Goal: Task Accomplishment & Management: Manage account settings

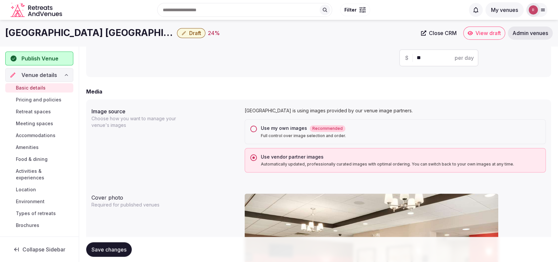
scroll to position [229, 0]
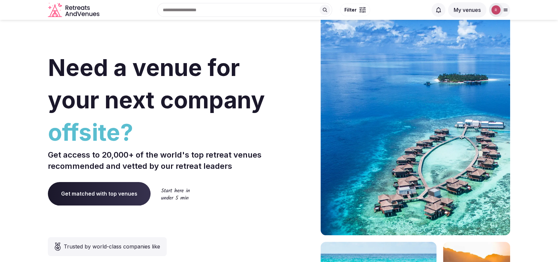
click at [260, 36] on div "Need a venue for your next company offsite? Get access to 20,000+ of the world'…" at bounding box center [162, 198] width 228 height 398
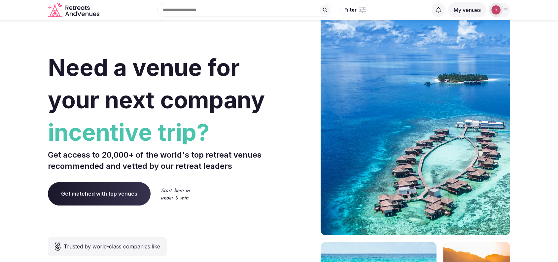
drag, startPoint x: 186, startPoint y: 29, endPoint x: 199, endPoint y: 25, distance: 13.9
click at [186, 29] on div "Need a venue for your next company incentive trip? Get access to 20,000+ of the…" at bounding box center [162, 198] width 228 height 398
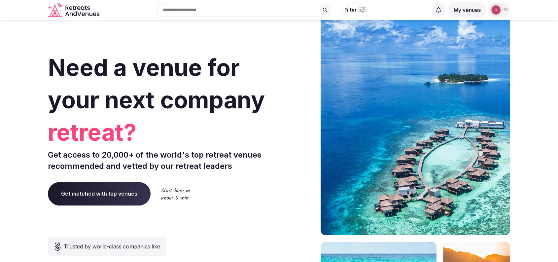
click at [496, 13] on img at bounding box center [495, 9] width 9 height 9
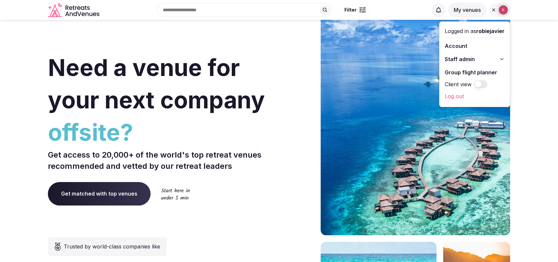
click at [470, 57] on span "Staff admin" at bounding box center [459, 59] width 30 height 8
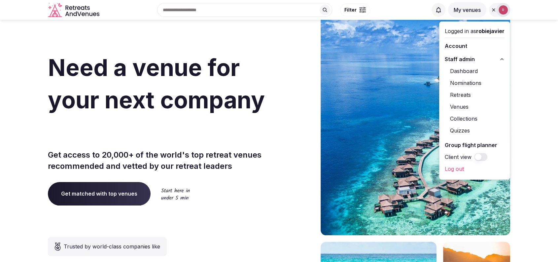
click at [459, 107] on link "Venues" at bounding box center [474, 106] width 60 height 11
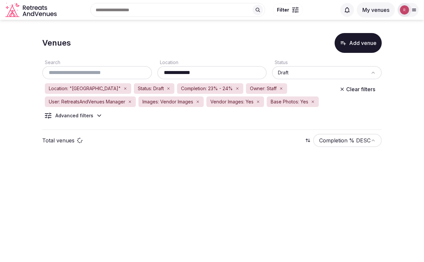
click at [289, 48] on div "Venues Add venue" at bounding box center [212, 43] width 340 height 20
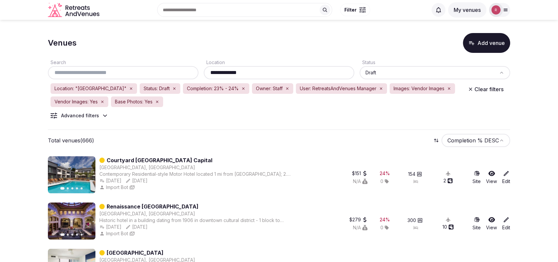
click at [350, 112] on div "**********" at bounding box center [279, 91] width 462 height 77
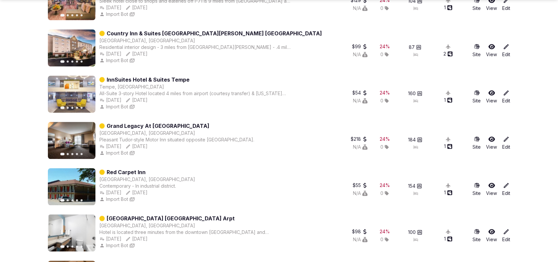
scroll to position [5668, 0]
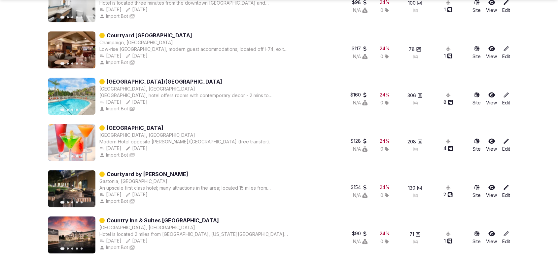
click at [312, 51] on div "Previous slide Next slide Courtyard Champaign Champaign, United States Low-rise…" at bounding box center [188, 49] width 281 height 37
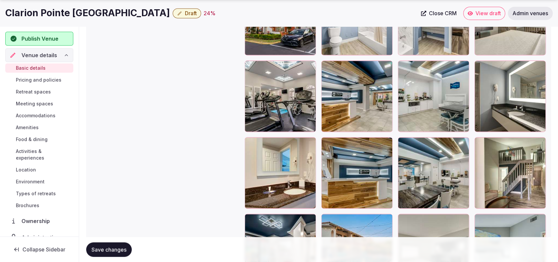
scroll to position [1266, 0]
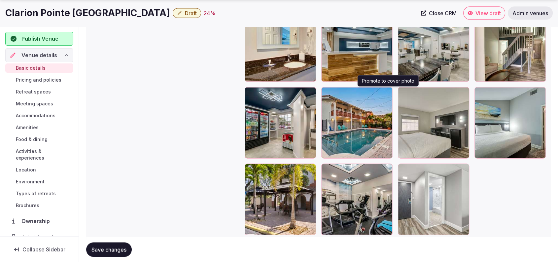
click at [387, 93] on icon "button" at bounding box center [385, 93] width 5 height 5
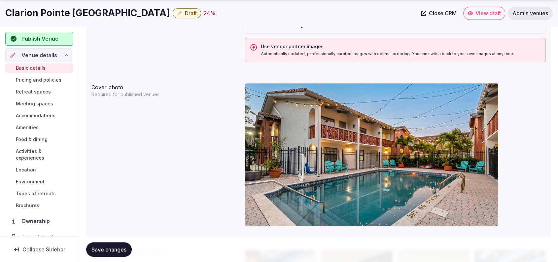
scroll to position [601, 0]
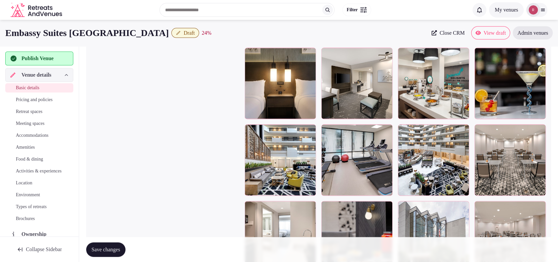
scroll to position [1345, 0]
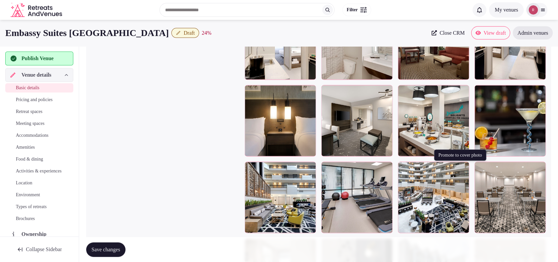
click at [462, 166] on icon "button" at bounding box center [462, 168] width 5 height 5
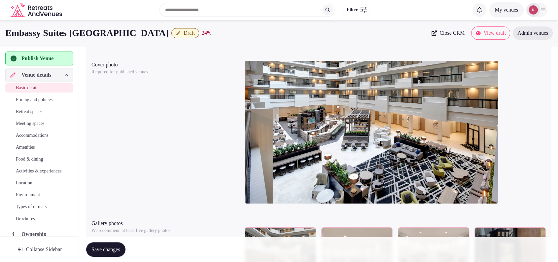
scroll to position [564, 0]
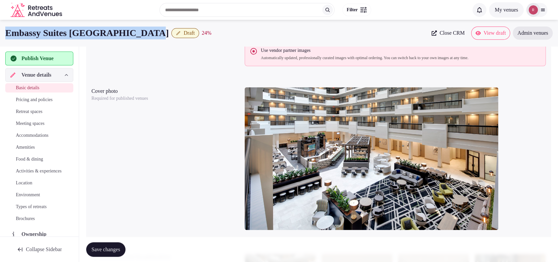
drag, startPoint x: 155, startPoint y: 35, endPoint x: 0, endPoint y: 35, distance: 155.4
click at [0, 35] on div "Embassy Suites Perimeter Center Draft 24 % Close CRM View draft Admin venues" at bounding box center [279, 32] width 558 height 13
copy h1 "Embassy Suites Perimeter Center"
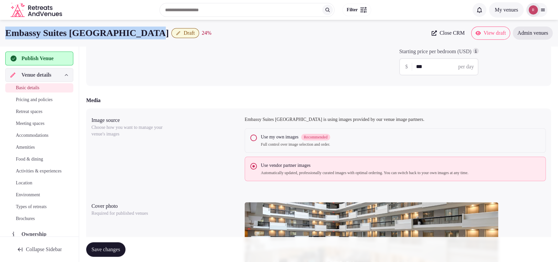
scroll to position [220, 0]
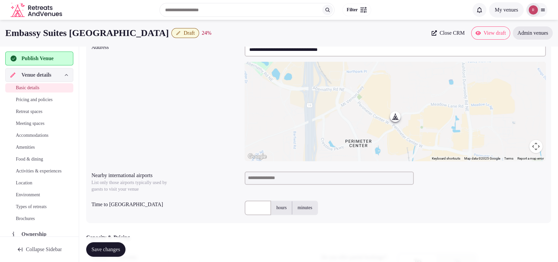
click at [291, 176] on input at bounding box center [329, 177] width 169 height 13
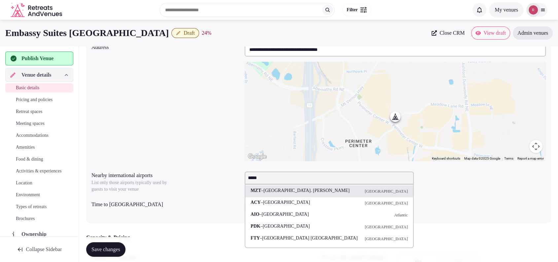
type input "******"
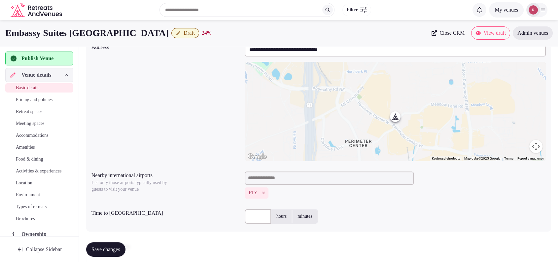
click at [266, 190] on icon "Remove FTY" at bounding box center [263, 192] width 5 height 5
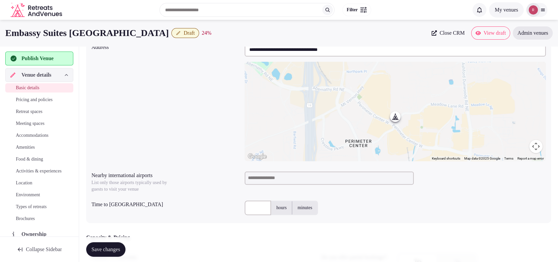
click at [269, 179] on input at bounding box center [329, 177] width 169 height 13
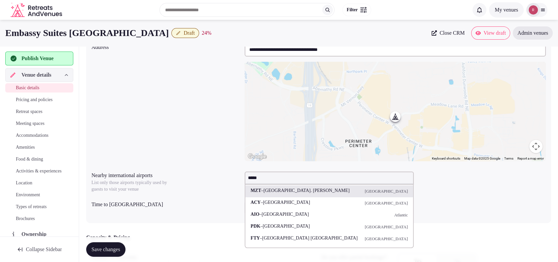
type input "******"
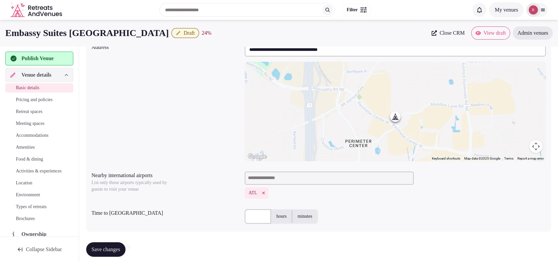
click at [253, 216] on input "text" at bounding box center [258, 216] width 26 height 15
type input "**"
click at [422, 213] on div "** hours minutes" at bounding box center [395, 216] width 301 height 15
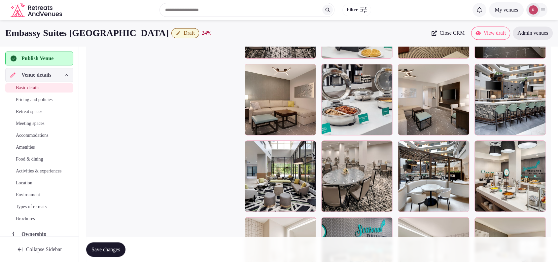
scroll to position [687, 0]
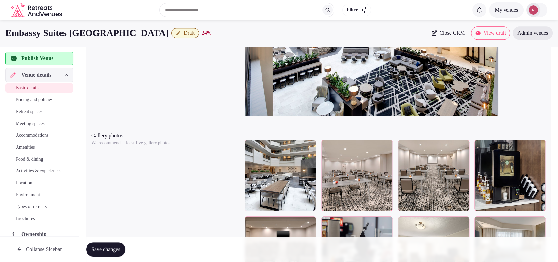
click at [97, 249] on span "Save changes" at bounding box center [105, 249] width 29 height 7
click at [139, 65] on div "Cover photo Required for published venues" at bounding box center [318, 47] width 454 height 153
click at [58, 55] on span "Publish Venue" at bounding box center [45, 58] width 47 height 8
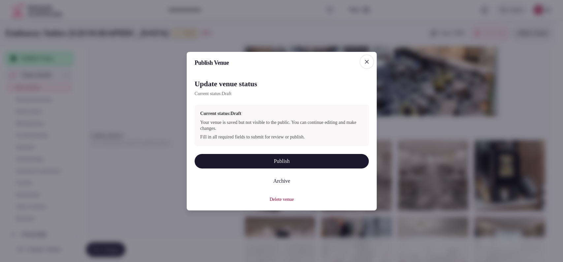
click at [286, 163] on button "Publish" at bounding box center [282, 160] width 174 height 15
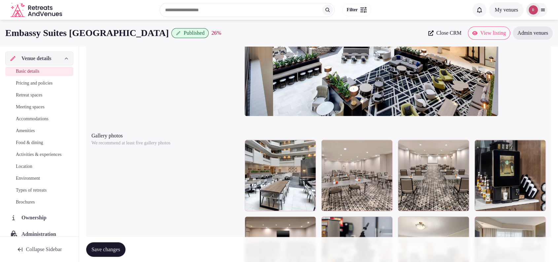
scroll to position [229, 0]
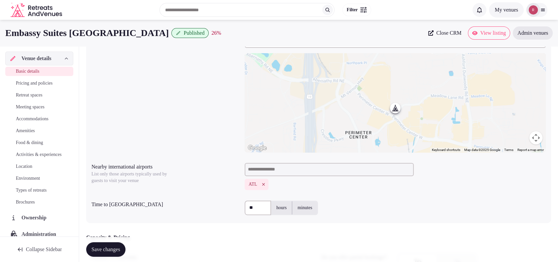
click at [436, 30] on span "Close CRM" at bounding box center [448, 33] width 25 height 7
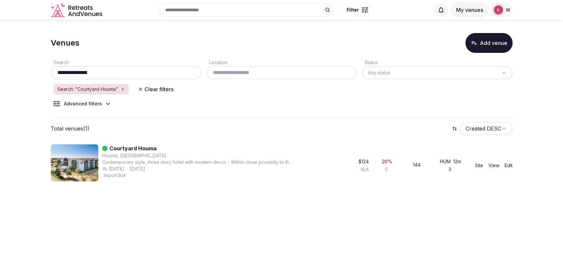
click at [123, 89] on icon "button" at bounding box center [123, 89] width 2 height 2
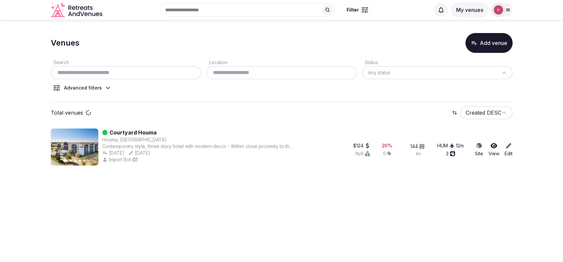
click at [126, 75] on input "text" at bounding box center [125, 73] width 145 height 8
paste input "**********"
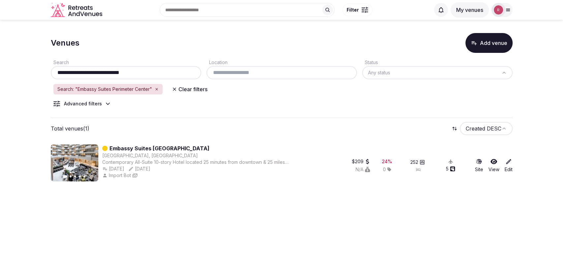
paste input "**********"
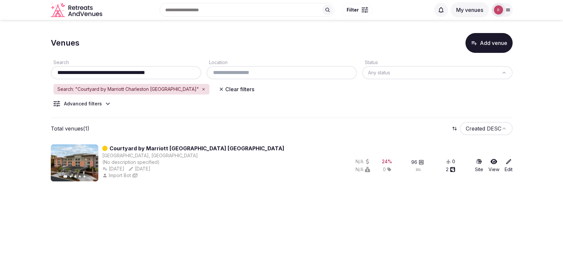
click at [16, 47] on section "**********" at bounding box center [281, 106] width 563 height 172
click at [174, 77] on div "**********" at bounding box center [126, 72] width 150 height 13
click at [175, 73] on input "**********" at bounding box center [125, 73] width 145 height 8
paste input "text"
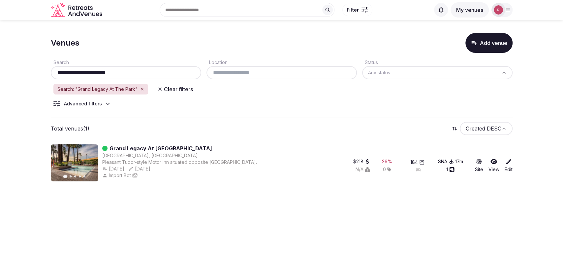
type input "**********"
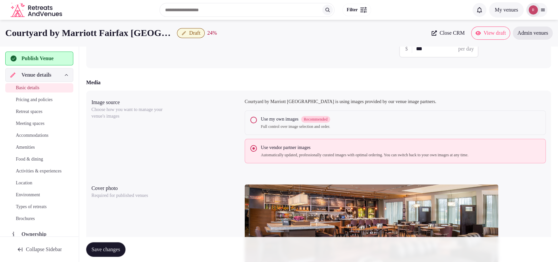
scroll to position [190, 0]
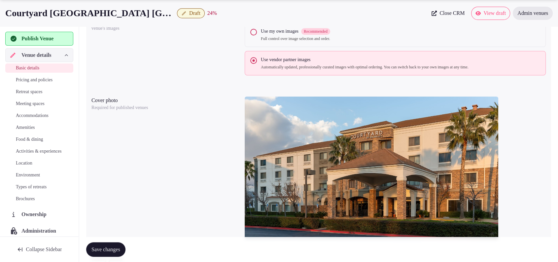
scroll to position [586, 0]
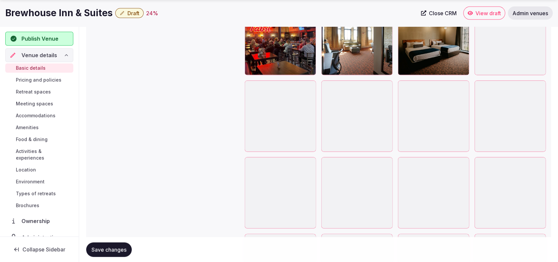
scroll to position [1594, 0]
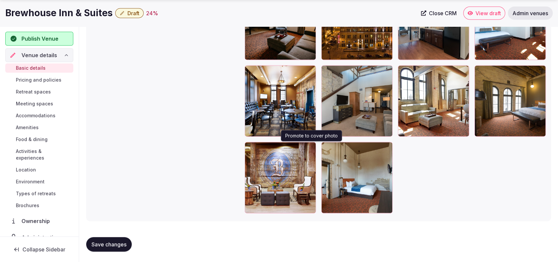
click at [309, 148] on icon "button" at bounding box center [309, 148] width 5 height 5
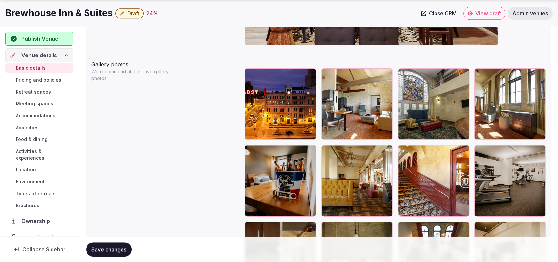
scroll to position [760, 0]
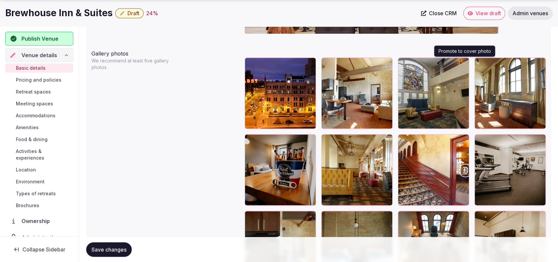
click at [463, 64] on icon "button" at bounding box center [462, 63] width 5 height 5
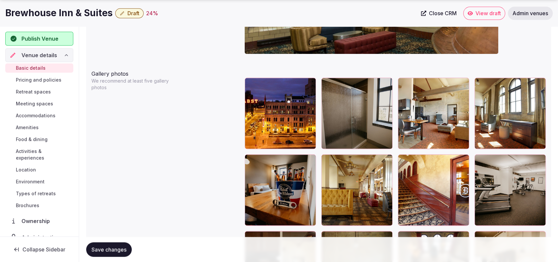
scroll to position [801, 0]
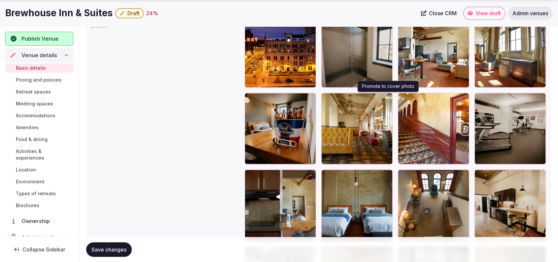
click at [387, 97] on icon "button" at bounding box center [386, 99] width 4 height 4
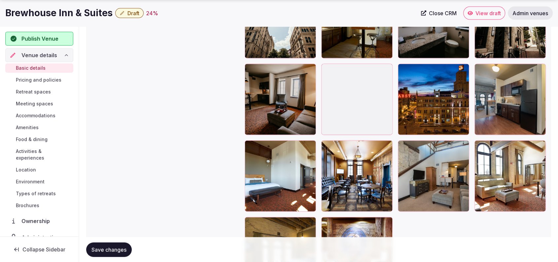
scroll to position [1526, 0]
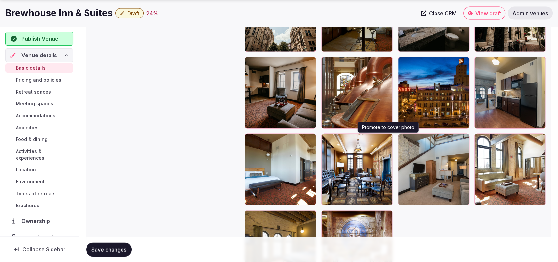
click at [388, 138] on icon "button" at bounding box center [385, 140] width 5 height 5
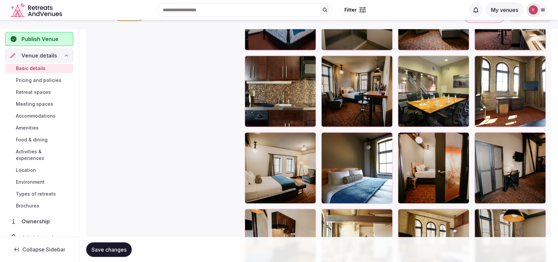
scroll to position [381, 0]
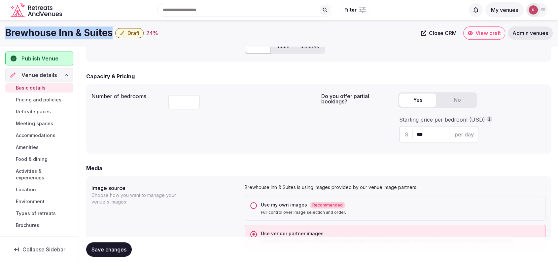
drag, startPoint x: 110, startPoint y: 31, endPoint x: 5, endPoint y: 38, distance: 105.5
click at [5, 38] on div "Brewhouse Inn & Suites Draft 24 % Close CRM View draft Admin venues" at bounding box center [279, 32] width 558 height 13
copy h1 "Brewhouse Inn & Suites"
click at [157, 125] on div "Number of bedrooms **" at bounding box center [203, 118] width 224 height 59
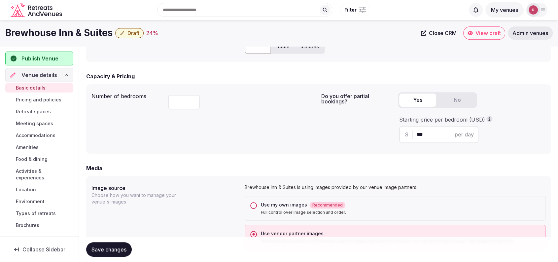
click at [254, 203] on button "Use my own images Recommended Full control over image selection and order." at bounding box center [253, 205] width 7 height 7
click at [128, 247] on button "Save changes" at bounding box center [109, 249] width 46 height 15
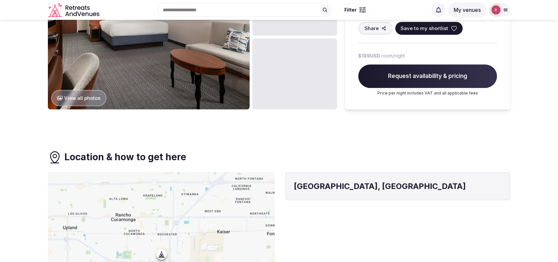
scroll to position [229, 0]
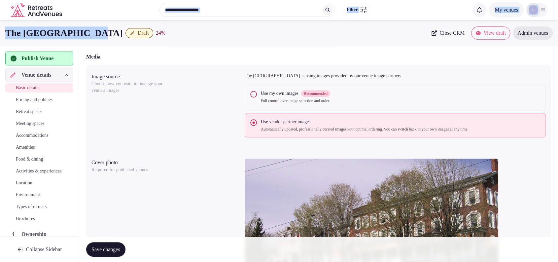
scroll to position [492, 0]
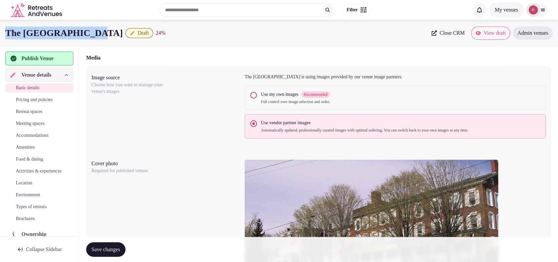
drag, startPoint x: 92, startPoint y: 10, endPoint x: 3, endPoint y: 26, distance: 90.9
click at [3, 26] on div "The Middlebury Inn Draft 24 % Close CRM View draft Admin venues" at bounding box center [279, 32] width 558 height 13
copy h1 "The [GEOGRAPHIC_DATA]"
click at [152, 43] on div "The Middlebury Inn Draft 24 % Close CRM View draft Admin venues" at bounding box center [279, 33] width 558 height 26
click at [152, 116] on div "Image source Choose how you want to manage your venue's images The [GEOGRAPHIC_…" at bounding box center [318, 106] width 454 height 70
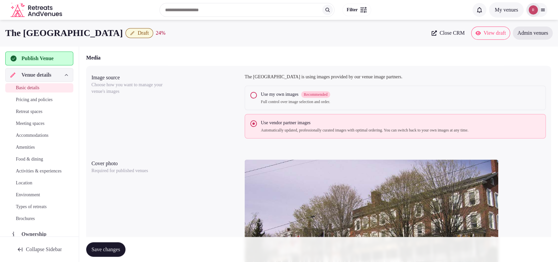
click at [278, 92] on div "Use my own images Recommended" at bounding box center [400, 94] width 279 height 7
click at [257, 92] on button "Use my own images Recommended Full control over image selection and order." at bounding box center [253, 95] width 7 height 7
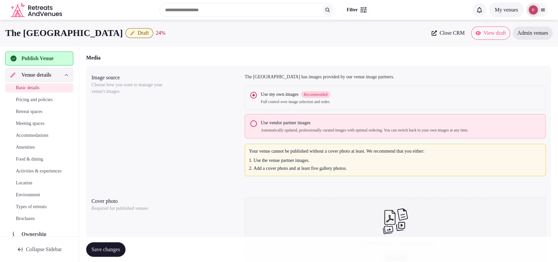
click at [107, 246] on span "Save changes" at bounding box center [105, 249] width 29 height 7
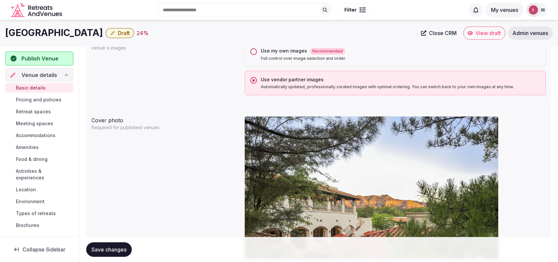
scroll to position [509, 0]
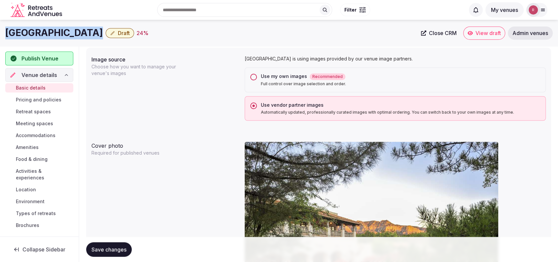
drag, startPoint x: 132, startPoint y: 36, endPoint x: 1, endPoint y: 43, distance: 131.2
click at [1, 43] on div "Los Abrigados Resort & Spa Draft 24 % Close CRM View draft Admin venues" at bounding box center [279, 33] width 558 height 26
copy div "[GEOGRAPHIC_DATA]"
drag, startPoint x: 170, startPoint y: 123, endPoint x: 174, endPoint y: 116, distance: 7.7
click at [170, 123] on div "Image source Choose how you want to manage your venue's images Los Abrigados Re…" at bounding box center [318, 256] width 465 height 416
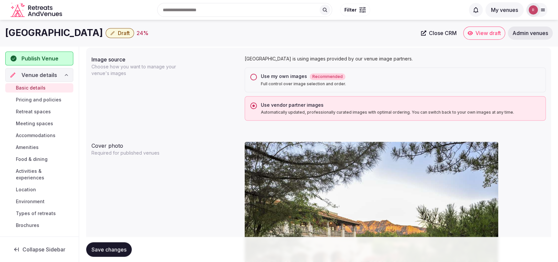
click at [180, 104] on div "Image source Choose how you want to manage your venue's images Los Abrigados Re…" at bounding box center [318, 88] width 454 height 70
click at [265, 73] on div "Use my own images Recommended" at bounding box center [400, 76] width 279 height 7
click at [257, 74] on button "Use my own images Recommended Full control over image selection and order." at bounding box center [253, 77] width 7 height 7
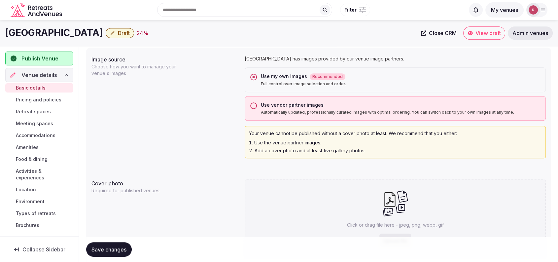
click at [115, 248] on span "Save changes" at bounding box center [108, 249] width 35 height 7
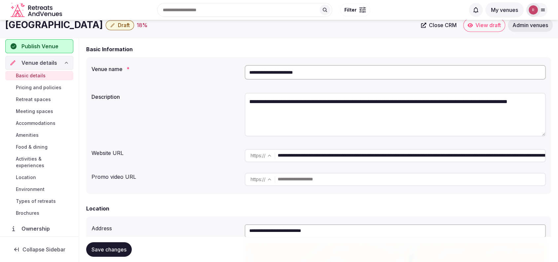
scroll to position [0, 0]
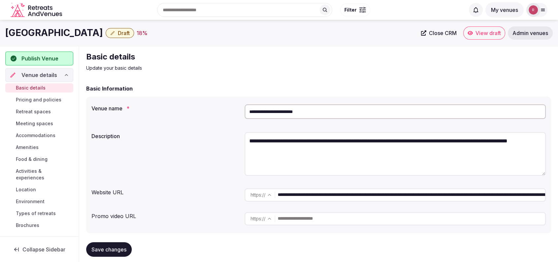
click at [106, 253] on button "Save changes" at bounding box center [109, 249] width 46 height 15
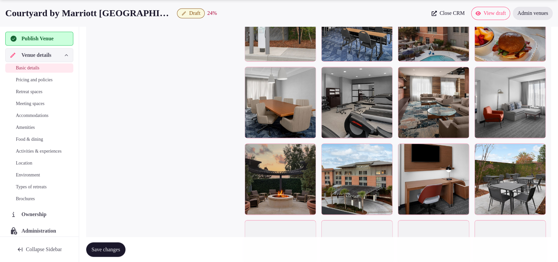
scroll to position [1034, 0]
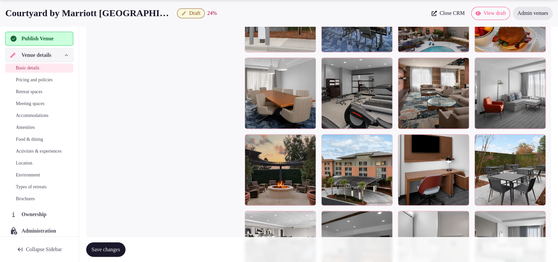
click at [389, 143] on div at bounding box center [386, 141] width 8 height 9
click at [388, 141] on icon "button" at bounding box center [385, 140] width 5 height 5
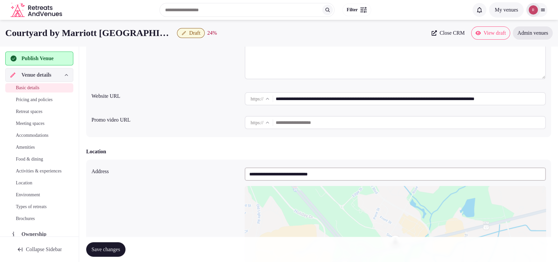
scroll to position [0, 0]
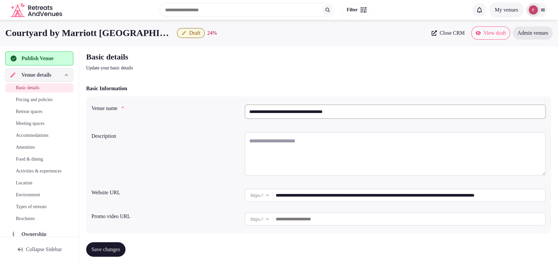
click at [304, 108] on input "**********" at bounding box center [395, 111] width 301 height 15
click at [439, 36] on span "Close CRM" at bounding box center [451, 33] width 25 height 7
click at [332, 199] on input "**********" at bounding box center [410, 194] width 269 height 13
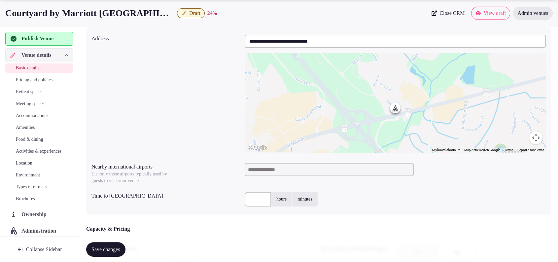
click at [323, 165] on input at bounding box center [329, 169] width 169 height 13
type input "***"
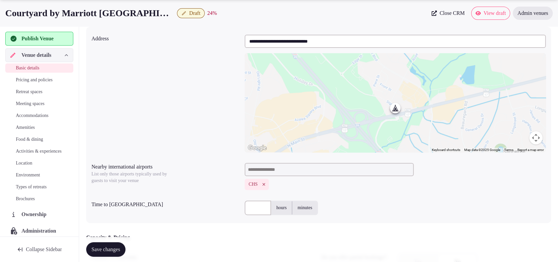
click at [259, 206] on input "text" at bounding box center [258, 207] width 26 height 15
type input "**"
click at [334, 193] on div "**********" at bounding box center [318, 125] width 465 height 196
click at [98, 253] on button "Save changes" at bounding box center [105, 249] width 39 height 15
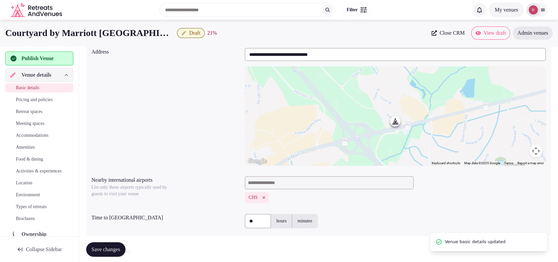
scroll to position [0, 0]
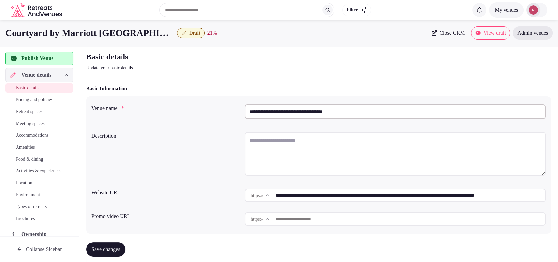
click at [320, 134] on textarea at bounding box center [395, 154] width 301 height 44
paste textarea "**********"
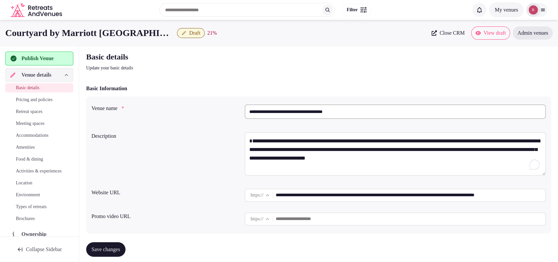
click at [253, 140] on textarea "**********" at bounding box center [395, 154] width 301 height 44
type textarea "**********"
click at [198, 98] on div "**********" at bounding box center [318, 164] width 465 height 137
click at [120, 251] on span "Save changes" at bounding box center [105, 249] width 29 height 7
click at [239, 52] on h2 "Basic details" at bounding box center [197, 56] width 222 height 11
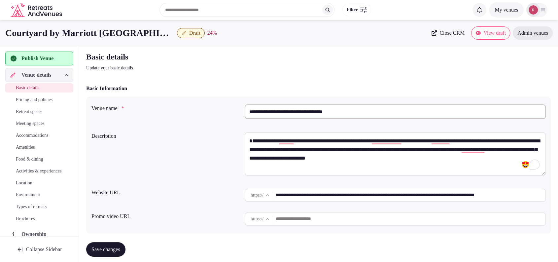
click at [157, 92] on div "Basic Information" at bounding box center [318, 88] width 465 height 8
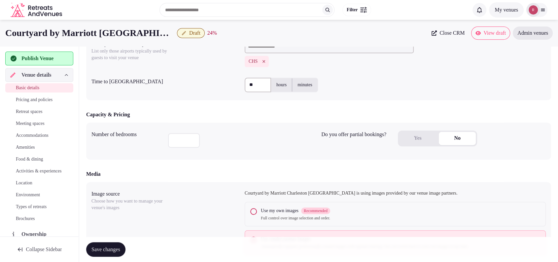
scroll to position [335, 0]
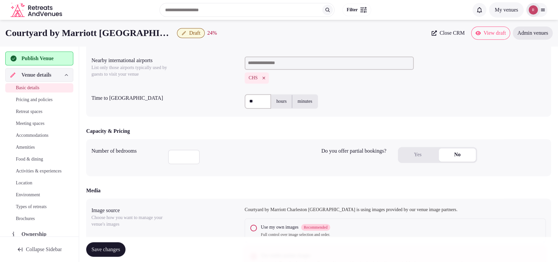
click at [419, 157] on button "Yes" at bounding box center [417, 154] width 37 height 13
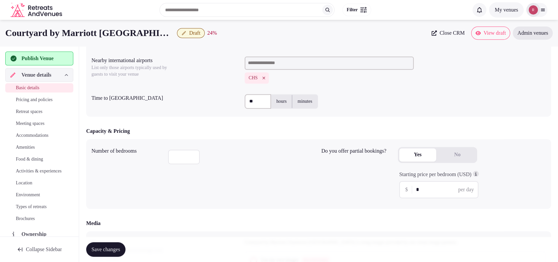
click at [425, 192] on input "*" at bounding box center [444, 189] width 56 height 8
type input "***"
click at [193, 176] on div "Number of bedrooms **" at bounding box center [203, 173] width 224 height 59
click at [123, 253] on button "Save changes" at bounding box center [105, 249] width 39 height 15
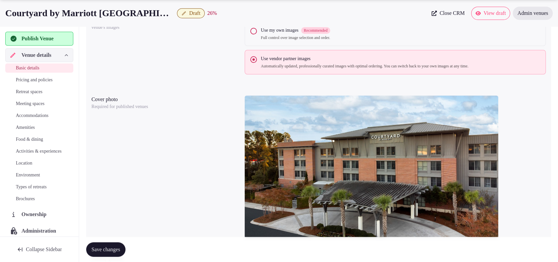
click at [132, 154] on div "Cover photo Required for published venues" at bounding box center [318, 169] width 454 height 153
click at [124, 254] on button "Save changes" at bounding box center [105, 249] width 39 height 15
click at [38, 42] on span "Publish Venue" at bounding box center [37, 39] width 32 height 8
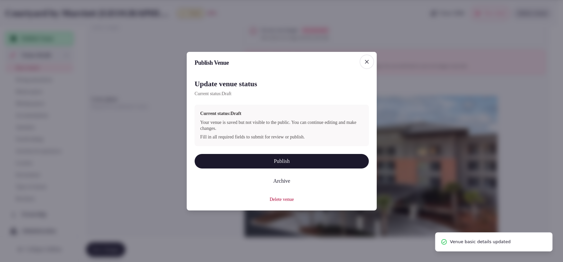
click at [261, 163] on button "Publish" at bounding box center [282, 160] width 174 height 15
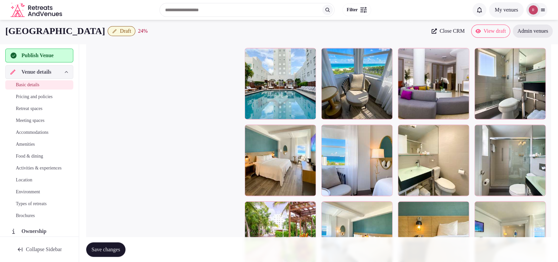
scroll to position [1123, 0]
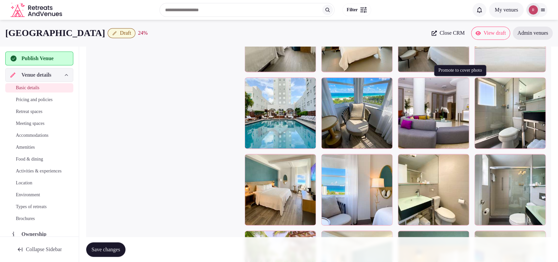
click at [462, 81] on icon "button" at bounding box center [462, 83] width 5 height 5
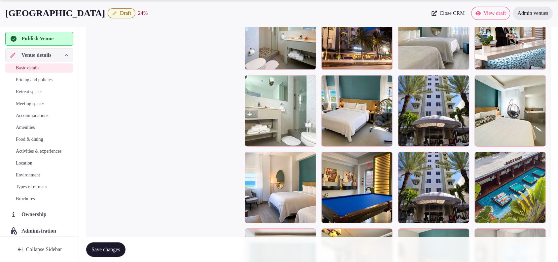
scroll to position [834, 0]
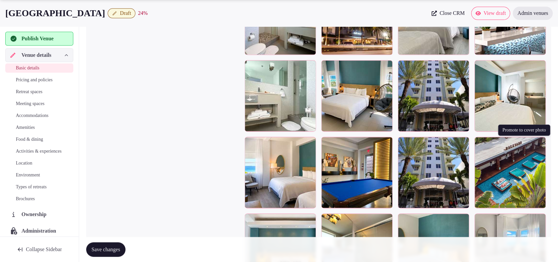
click at [541, 143] on icon "button" at bounding box center [539, 143] width 4 height 4
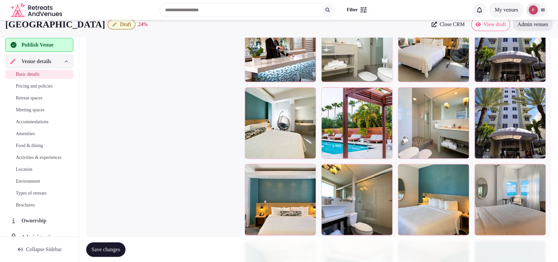
scroll to position [669, 0]
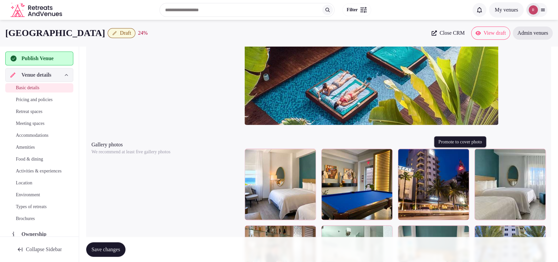
click at [463, 153] on icon "button" at bounding box center [462, 154] width 5 height 5
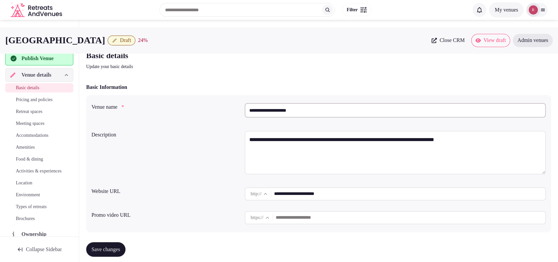
scroll to position [0, 0]
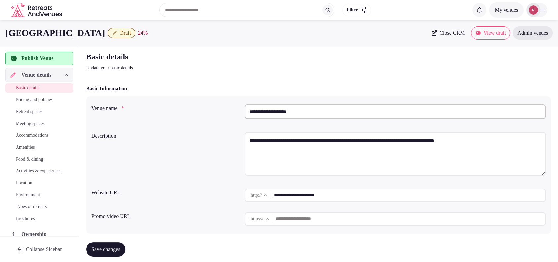
drag, startPoint x: 109, startPoint y: 30, endPoint x: 9, endPoint y: 30, distance: 100.6
click at [9, 30] on div "[GEOGRAPHIC_DATA] Draft 24 %" at bounding box center [216, 32] width 422 height 13
copy h1 "[GEOGRAPHIC_DATA]"
click at [186, 97] on div "**********" at bounding box center [318, 164] width 465 height 137
click at [171, 118] on div "**********" at bounding box center [318, 113] width 454 height 22
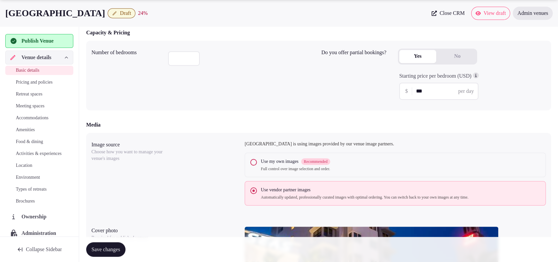
scroll to position [458, 0]
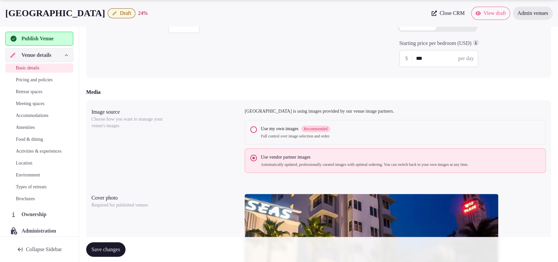
click at [254, 126] on button "Use my own images Recommended Full control over image selection and order." at bounding box center [253, 129] width 7 height 7
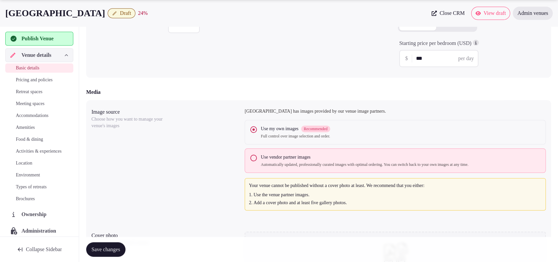
click at [125, 252] on button "Save changes" at bounding box center [105, 249] width 39 height 15
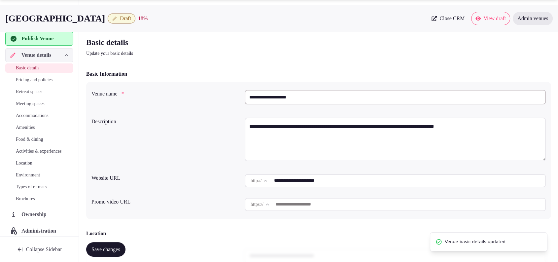
scroll to position [0, 0]
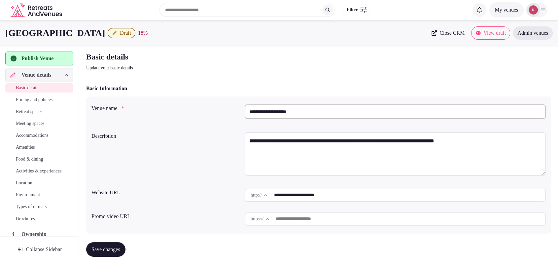
click at [160, 88] on div "Basic Information" at bounding box center [318, 88] width 465 height 8
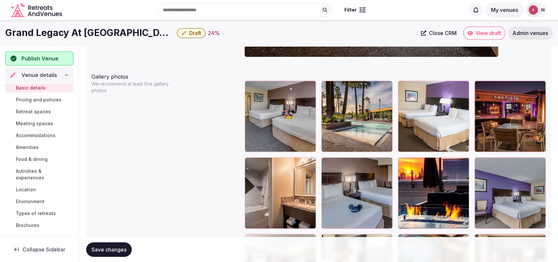
scroll to position [725, 0]
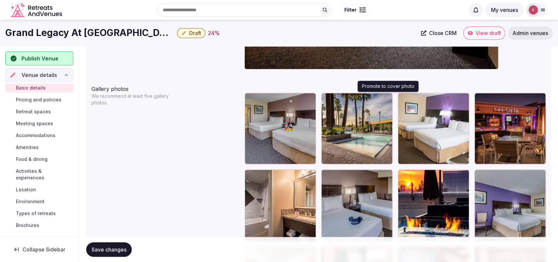
click at [386, 97] on icon "button" at bounding box center [386, 99] width 4 height 4
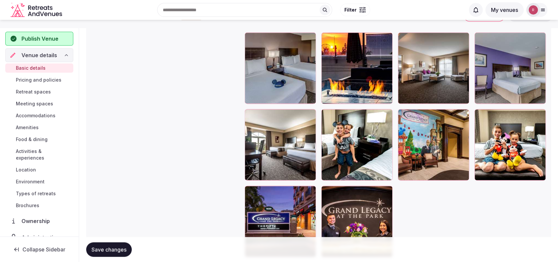
scroll to position [586, 0]
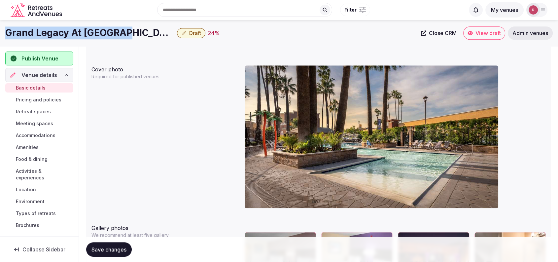
drag, startPoint x: 123, startPoint y: 32, endPoint x: 7, endPoint y: 33, distance: 116.2
click at [7, 33] on div "Grand Legacy At The Park Draft 24 %" at bounding box center [210, 32] width 411 height 13
copy h1 "Grand Legacy At [GEOGRAPHIC_DATA]"
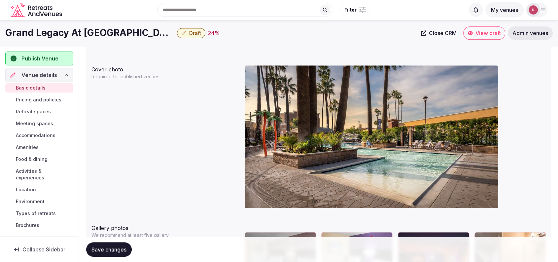
click at [154, 105] on div "Cover photo Required for published venues" at bounding box center [318, 139] width 454 height 153
click at [169, 125] on div "Cover photo Required for published venues" at bounding box center [318, 139] width 454 height 153
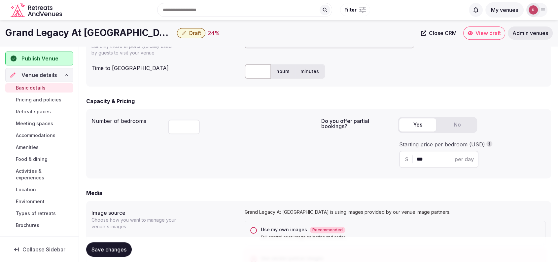
scroll to position [128, 0]
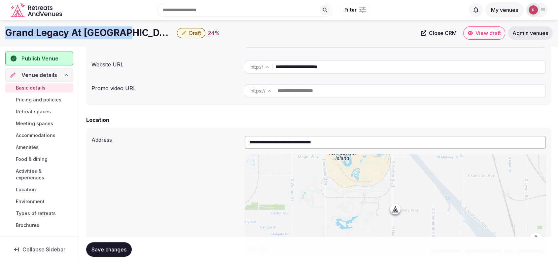
drag, startPoint x: 123, startPoint y: 33, endPoint x: 3, endPoint y: 33, distance: 120.1
click at [3, 33] on div "Grand Legacy At The Park Draft 24 % Close CRM View draft Admin venues" at bounding box center [279, 32] width 558 height 13
copy h1 "Grand Legacy At The Park"
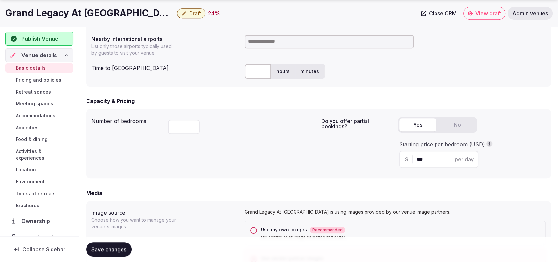
click at [253, 39] on input at bounding box center [329, 41] width 169 height 13
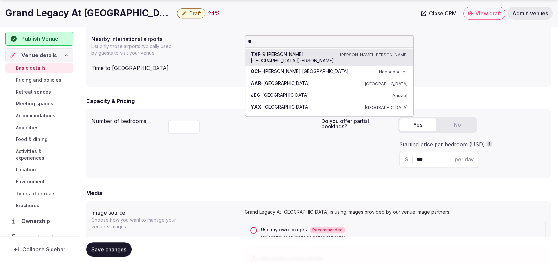
type input "***"
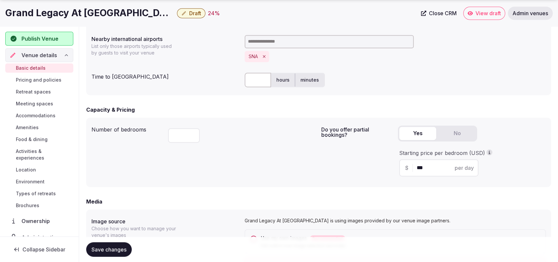
click at [255, 80] on input "text" at bounding box center [258, 80] width 26 height 15
type input "**"
click at [246, 118] on div "Number of bedrooms *** Do you offer partial bookings? Yes No Starting price per…" at bounding box center [318, 151] width 465 height 69
click at [103, 249] on span "Save changes" at bounding box center [108, 249] width 35 height 7
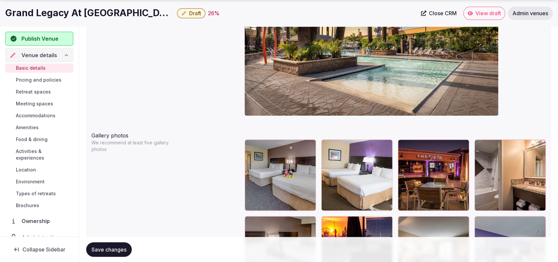
scroll to position [913, 0]
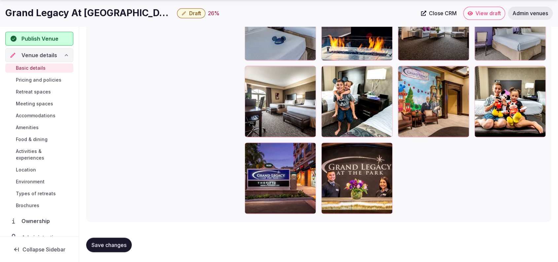
click at [125, 78] on div "Gallery photos We recommend at least five gallery photos To pick up a draggable…" at bounding box center [318, 59] width 454 height 314
click at [22, 32] on div "Publish Venue" at bounding box center [39, 39] width 68 height 14
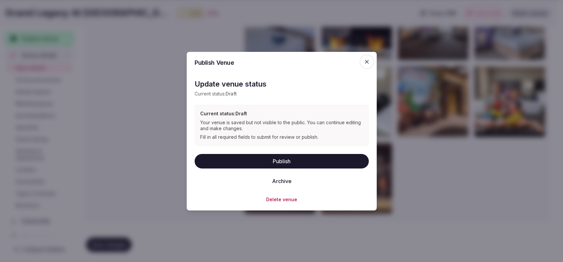
click at [314, 153] on div "Update venue status Current status: Draft Current status: Draft Your venue is s…" at bounding box center [282, 136] width 174 height 131
click at [352, 160] on button "Publish" at bounding box center [282, 160] width 174 height 15
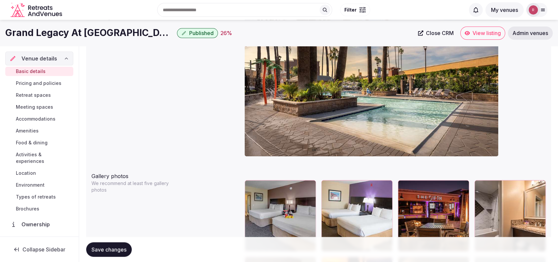
scroll to position [643, 0]
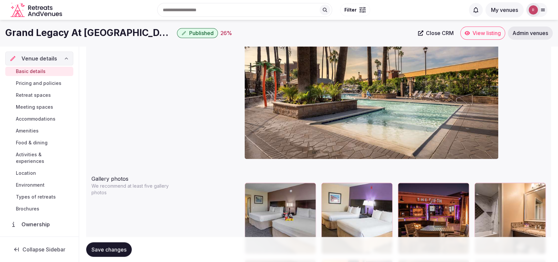
drag, startPoint x: 156, startPoint y: 87, endPoint x: 178, endPoint y: 89, distance: 21.8
click at [156, 87] on div "Cover photo Required for published venues" at bounding box center [318, 90] width 454 height 153
click at [436, 34] on span "Close CRM" at bounding box center [440, 33] width 28 height 7
click at [484, 34] on span "View listing" at bounding box center [486, 33] width 28 height 7
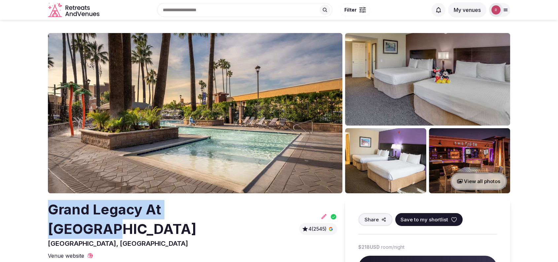
drag, startPoint x: 235, startPoint y: 209, endPoint x: 24, endPoint y: 218, distance: 211.4
copy h2 "Grand Legacy At The Park"
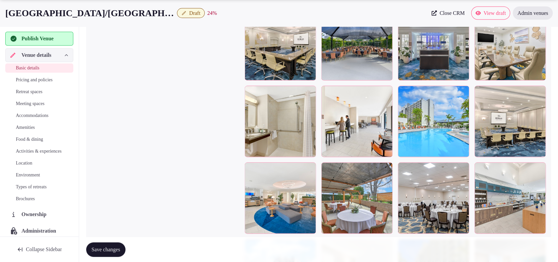
scroll to position [1309, 0]
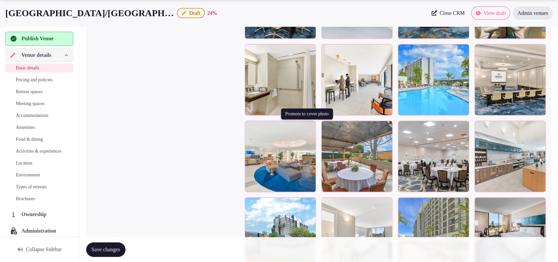
click at [311, 126] on icon "button" at bounding box center [310, 127] width 4 height 4
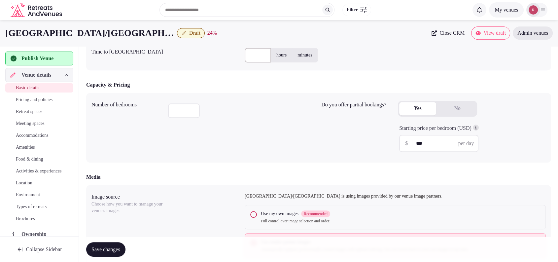
scroll to position [144, 0]
